Goal: Information Seeking & Learning: Learn about a topic

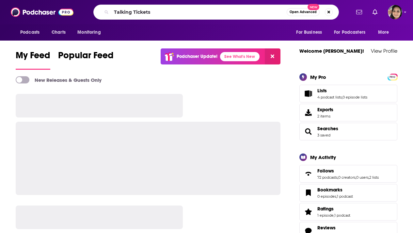
type input "Talking Tickets"
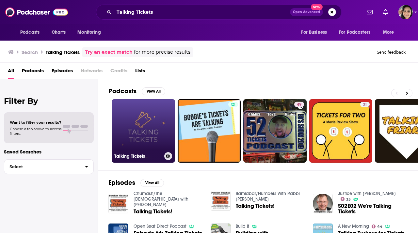
click at [140, 115] on link "Talking Tickets" at bounding box center [143, 130] width 63 height 63
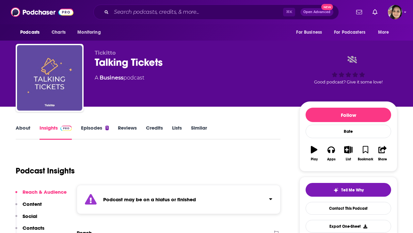
click at [93, 129] on link "Episodes 1" at bounding box center [95, 132] width 28 height 15
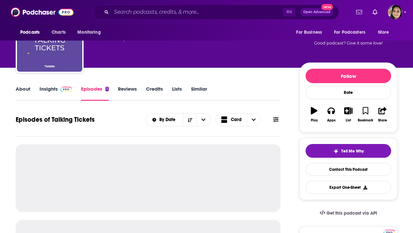
scroll to position [57, 0]
